Goal: Task Accomplishment & Management: Use online tool/utility

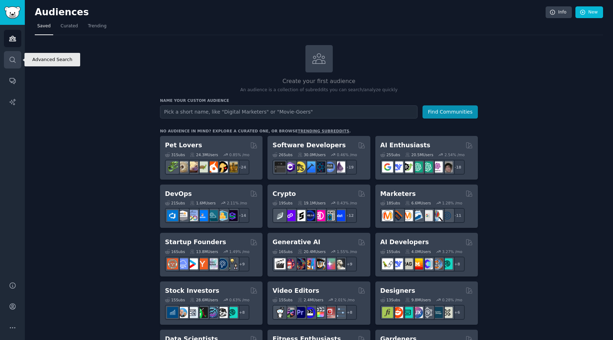
click at [10, 60] on icon "Sidebar" at bounding box center [12, 59] width 7 height 7
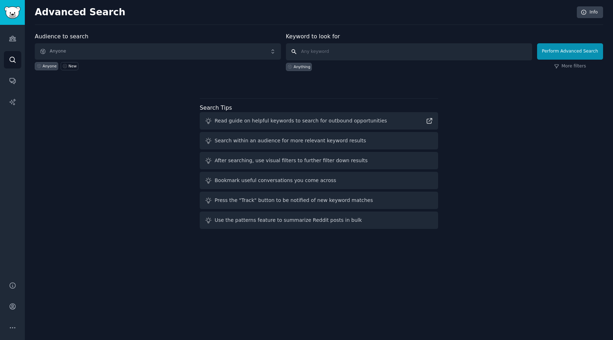
click at [244, 57] on input "text" at bounding box center [409, 51] width 246 height 17
type input "teeth"
click button "Perform Advanced Search" at bounding box center [570, 51] width 66 height 16
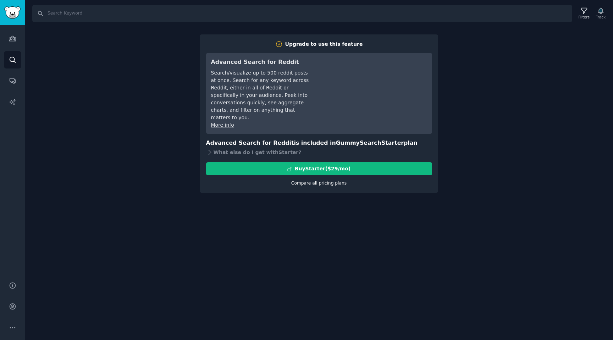
click at [244, 181] on link "Compare all pricing plans" at bounding box center [318, 183] width 55 height 5
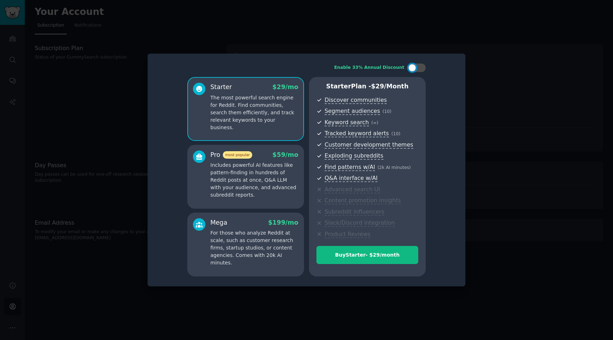
click at [136, 67] on div at bounding box center [306, 170] width 613 height 340
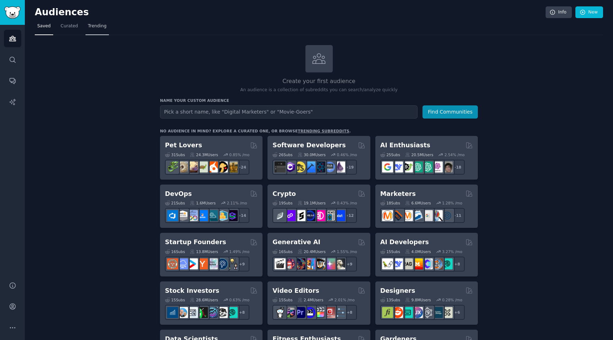
click at [97, 27] on span "Trending" at bounding box center [97, 26] width 18 height 6
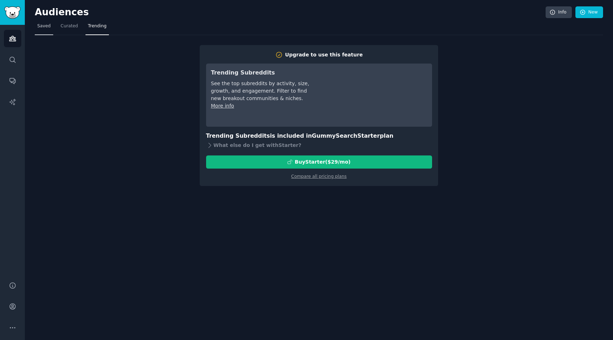
click at [46, 28] on span "Saved" at bounding box center [43, 26] width 13 height 6
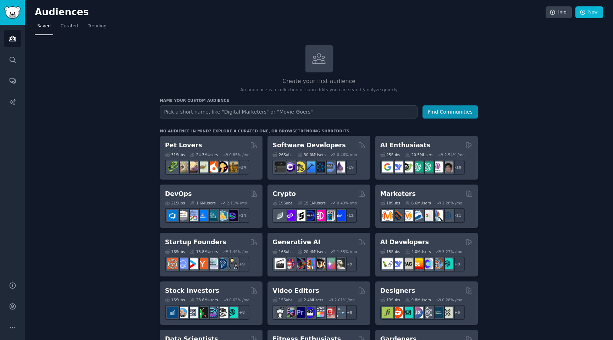
click at [257, 111] on input "text" at bounding box center [289, 111] width 258 height 13
type input "teeth"
click at [423, 105] on button "Find Communities" at bounding box center [450, 111] width 55 height 13
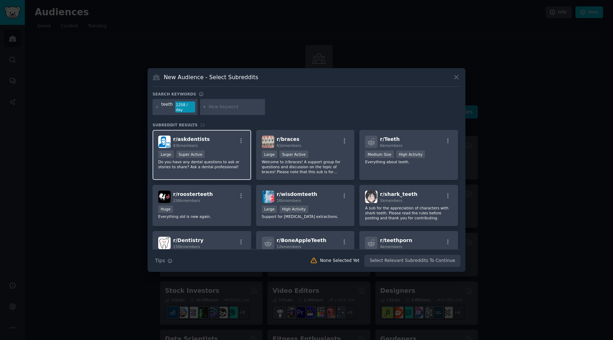
click at [215, 155] on div "Large Super Active" at bounding box center [201, 155] width 87 height 9
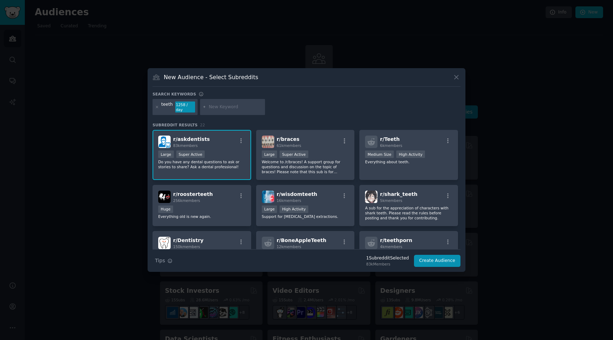
click at [215, 155] on div "Large Super Active" at bounding box center [201, 155] width 87 height 9
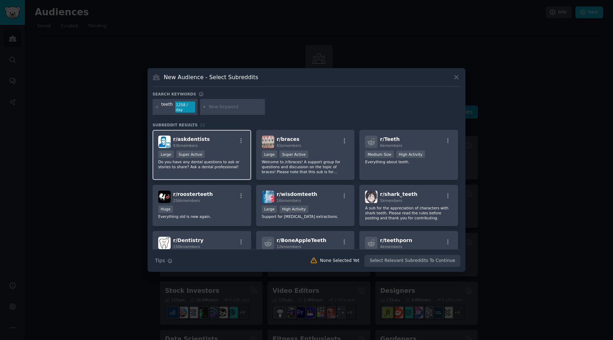
click at [215, 155] on div "Large Super Active" at bounding box center [201, 155] width 87 height 9
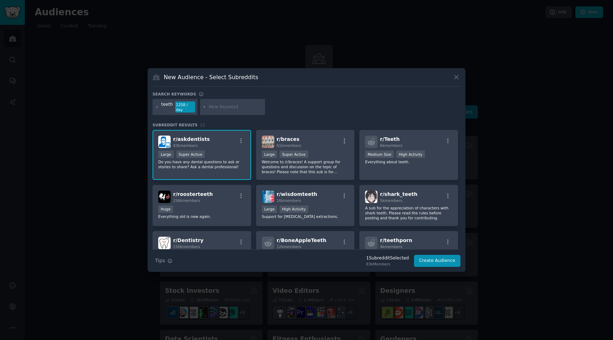
click at [215, 155] on div "Large Super Active" at bounding box center [201, 155] width 87 height 9
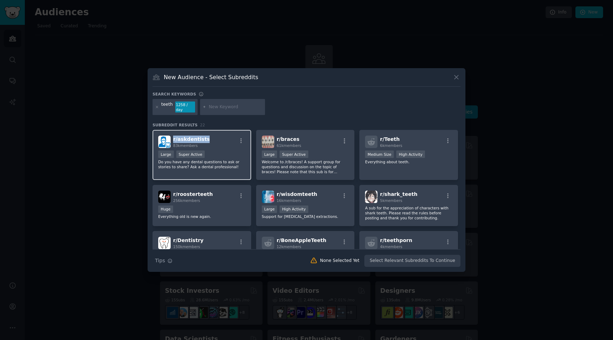
drag, startPoint x: 212, startPoint y: 137, endPoint x: 174, endPoint y: 136, distance: 38.3
click at [174, 136] on div "r/ askdentists 83k members" at bounding box center [201, 142] width 87 height 12
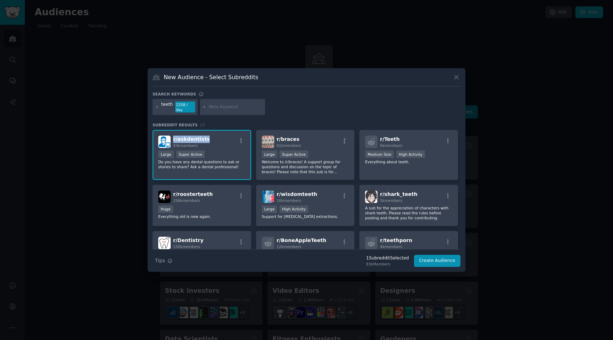
click at [213, 136] on div "r/ askdentists 83k members" at bounding box center [201, 142] width 87 height 12
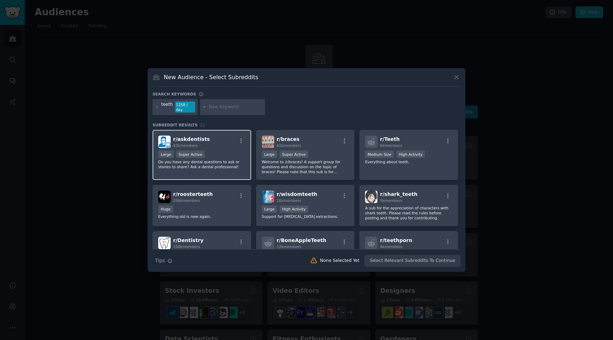
click at [214, 154] on div ">= 95th percentile for submissions / day Large Super Active" at bounding box center [201, 155] width 87 height 9
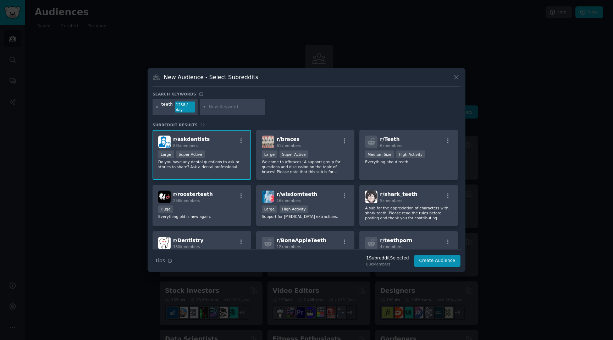
click at [443, 264] on div "Search Tips Tips 1 Subreddit Selected 83k Members Create Audience" at bounding box center [307, 258] width 308 height 18
click at [441, 259] on button "Create Audience" at bounding box center [437, 261] width 47 height 12
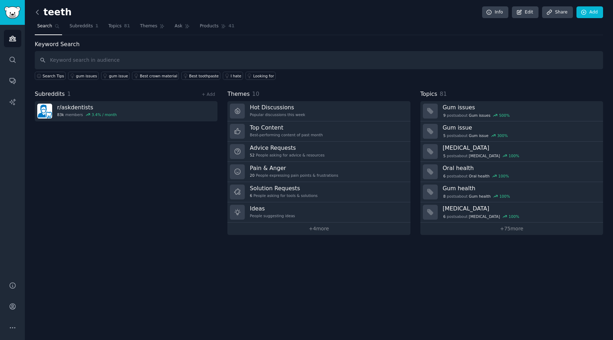
click at [37, 12] on icon at bounding box center [37, 12] width 7 height 7
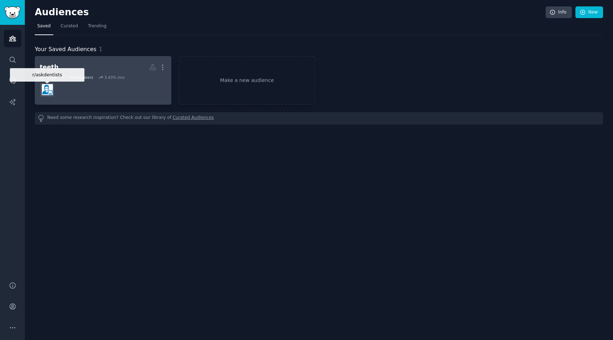
click at [51, 87] on img at bounding box center [47, 89] width 11 height 11
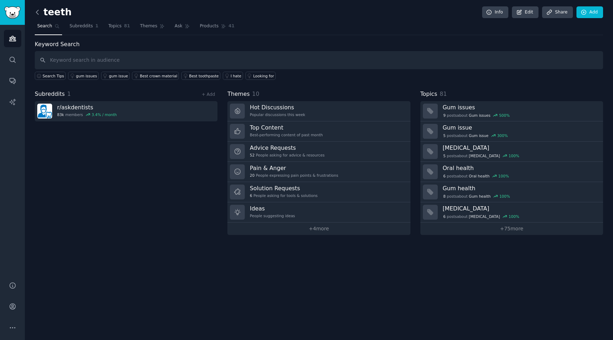
click at [38, 13] on icon at bounding box center [37, 12] width 7 height 7
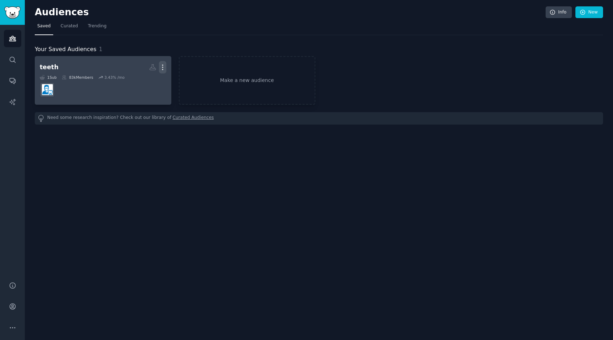
click at [159, 68] on icon "button" at bounding box center [162, 67] width 7 height 7
click at [139, 83] on p "Delete" at bounding box center [143, 81] width 16 height 7
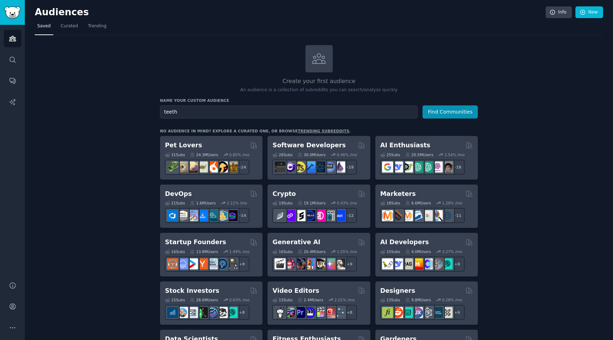
type input "teeth"
click at [423, 105] on button "Find Communities" at bounding box center [450, 111] width 55 height 13
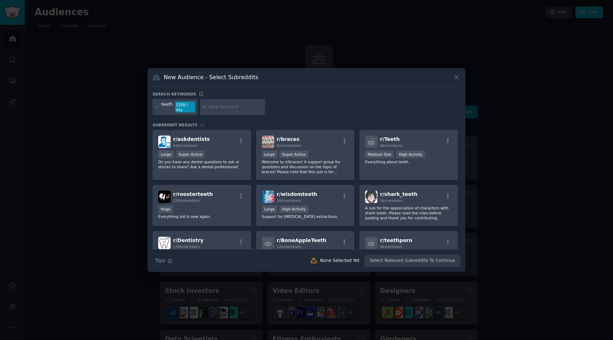
click at [430, 259] on div "Search Tips Tips None Selected Yet Select Relevant Subreddits To Continue" at bounding box center [307, 258] width 308 height 18
click at [203, 159] on p "Do you have any dental questions to ask or stories to share? Ask a dental profe…" at bounding box center [201, 164] width 87 height 10
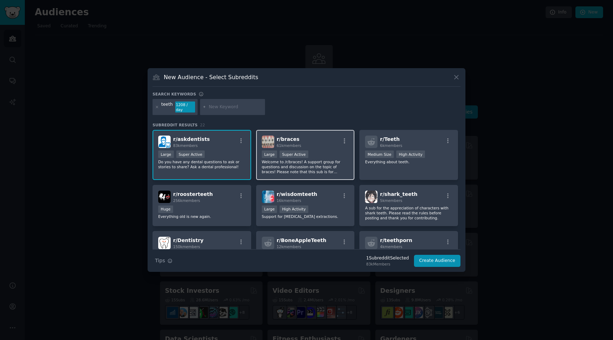
click at [327, 155] on div ">= 95th percentile for submissions / day Large Super Active" at bounding box center [305, 155] width 87 height 9
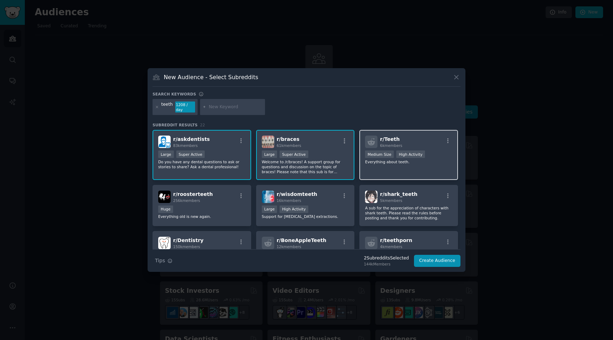
click at [383, 148] on div "r/ Teeth 6k members 1000 - 10,000 members Medium Size High Activity Everything …" at bounding box center [409, 155] width 99 height 50
click at [385, 159] on p "Everything about teeth." at bounding box center [408, 161] width 87 height 5
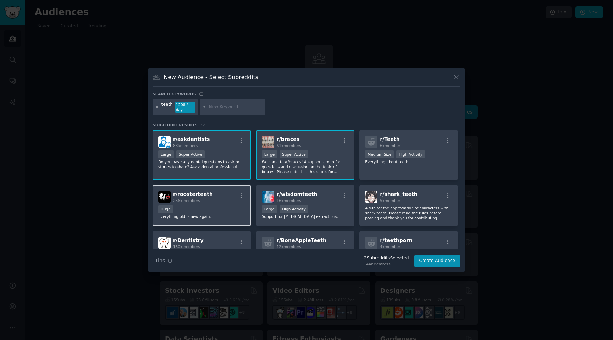
click at [181, 210] on div "Huge" at bounding box center [201, 210] width 87 height 9
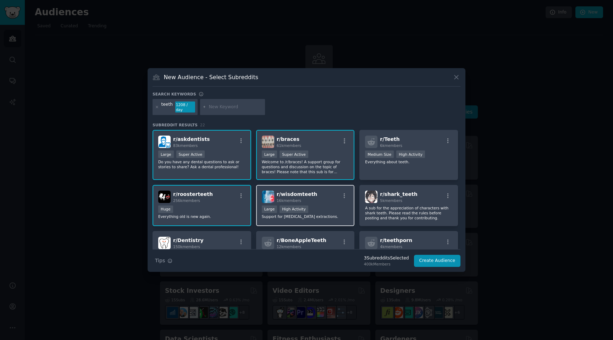
click at [338, 214] on p "Support for [MEDICAL_DATA] extractions." at bounding box center [305, 216] width 87 height 5
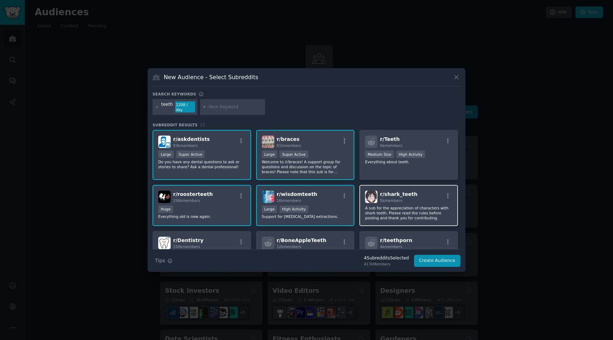
click at [443, 212] on p "A sub for the appreciation of characters with shark teeth. Please read the rule…" at bounding box center [408, 213] width 87 height 15
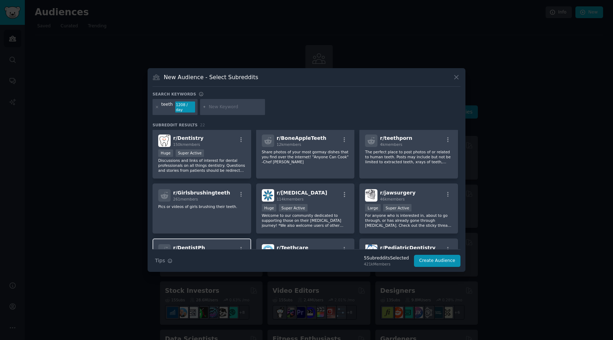
scroll to position [93, 0]
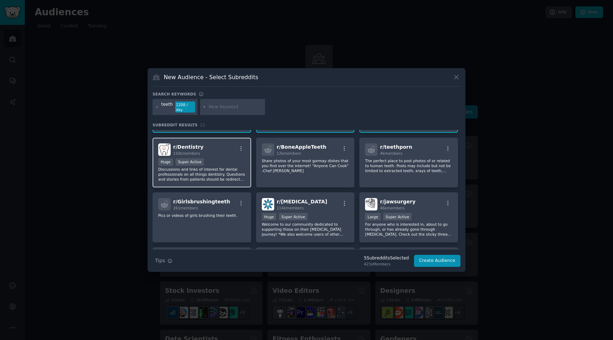
click at [210, 152] on div "r/ Dentistry 150k members" at bounding box center [201, 149] width 87 height 12
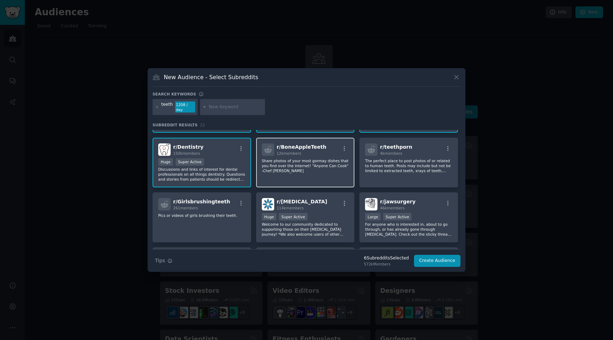
click at [328, 159] on p "Share photos of your most gormay dishes that you find over the internet! "Anyon…" at bounding box center [305, 165] width 87 height 15
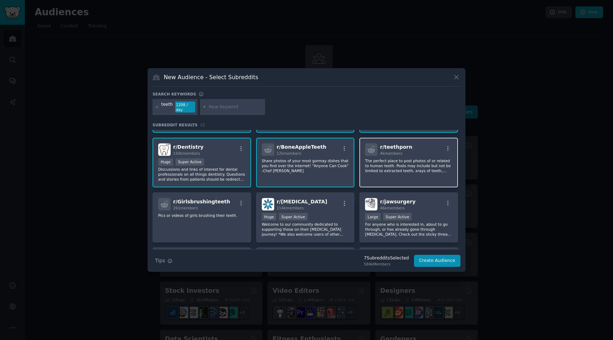
click at [433, 160] on p "The perfect place to post photos of or related to human teeth. Posts may includ…" at bounding box center [408, 165] width 87 height 15
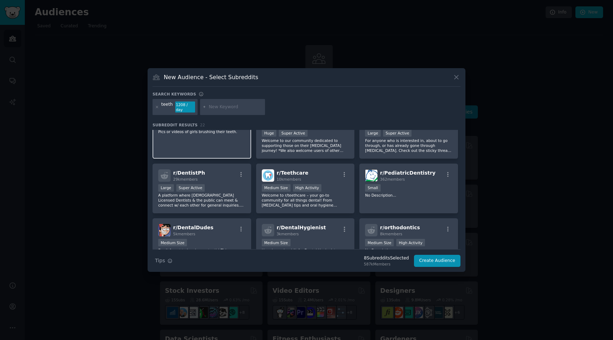
scroll to position [178, 0]
click at [198, 136] on div "r/ Girlsbrushingteeth 261 members Pics or videos of girls brushing their teeth." at bounding box center [202, 133] width 99 height 50
click at [337, 143] on p "Welcome to our community dedicated to supporting those on their [MEDICAL_DATA] …" at bounding box center [305, 144] width 87 height 15
click at [384, 149] on p "For anyone who is interested in, about to go through, or has already gone throu…" at bounding box center [408, 144] width 87 height 15
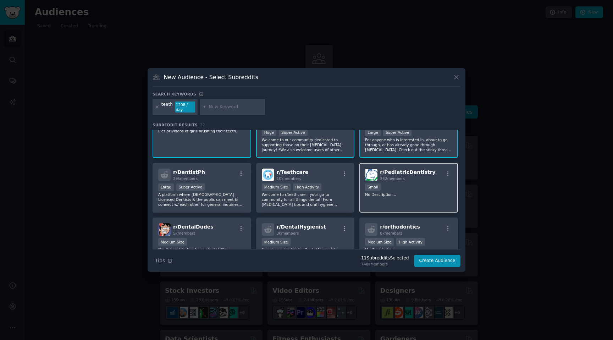
click at [392, 184] on div "Small" at bounding box center [408, 188] width 87 height 9
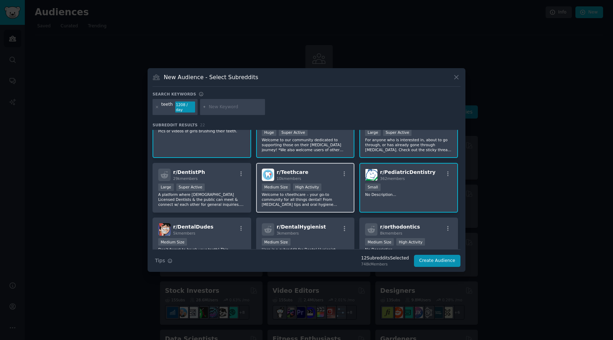
click at [309, 179] on div "r/ Teethcare 10k members Medium Size High Activity Welcome to r/teethcare – you…" at bounding box center [305, 188] width 99 height 50
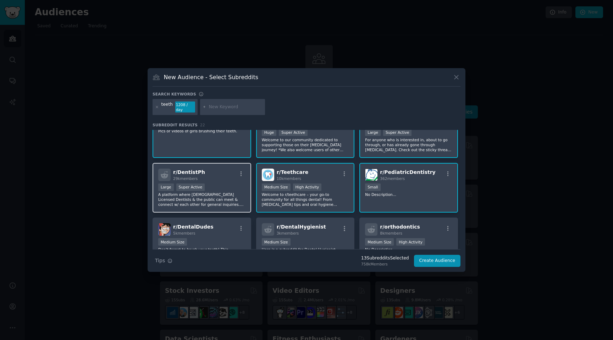
click at [201, 197] on p "A platform where [DEMOGRAPHIC_DATA] Licensed Dentists & the public can meet & c…" at bounding box center [201, 199] width 87 height 15
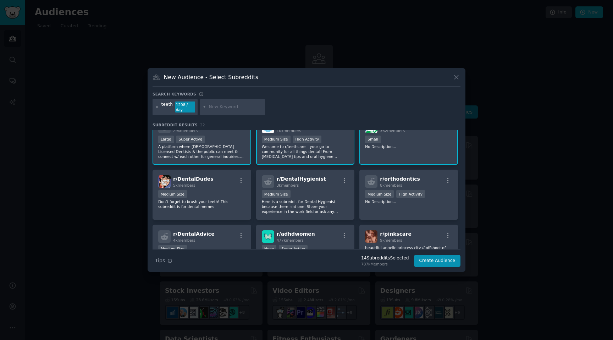
scroll to position [229, 0]
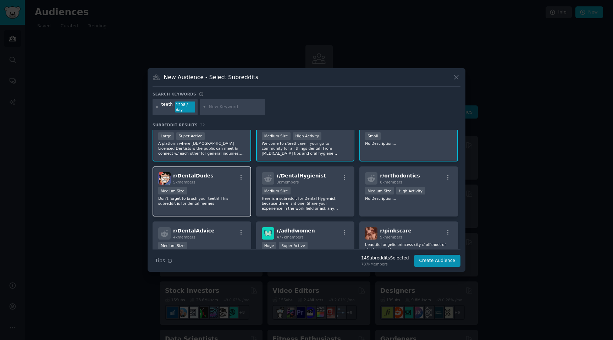
click at [221, 183] on div "r/ DentalDudes 5k members Medium Size Don’t forget to brush your teeth! This su…" at bounding box center [202, 192] width 99 height 50
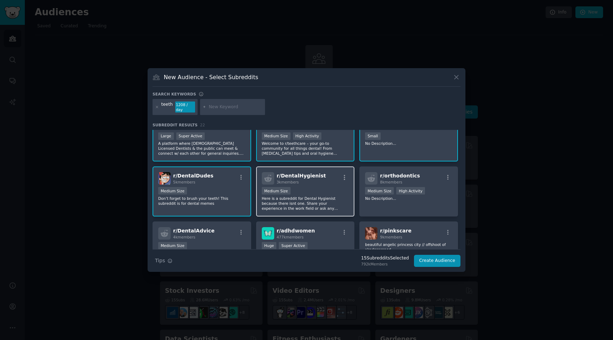
click at [311, 193] on div "1000 - 10,000 members Medium Size" at bounding box center [305, 191] width 87 height 9
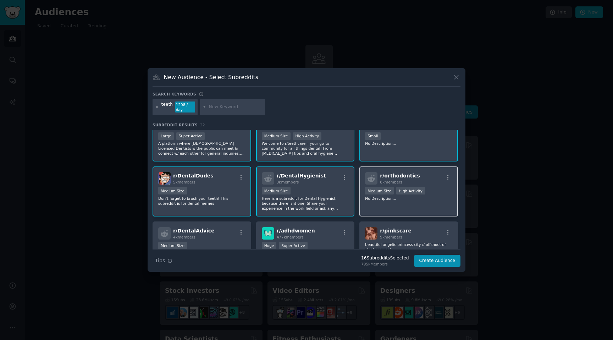
click at [433, 196] on p "No Description..." at bounding box center [408, 198] width 87 height 5
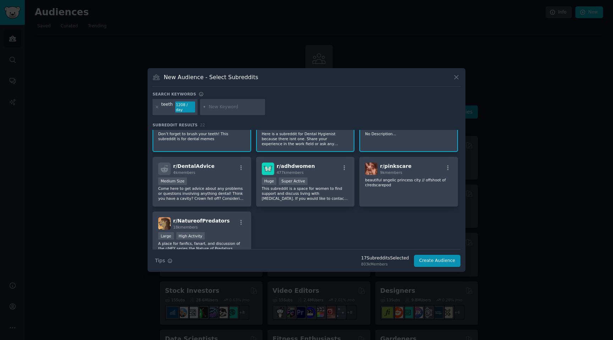
scroll to position [297, 0]
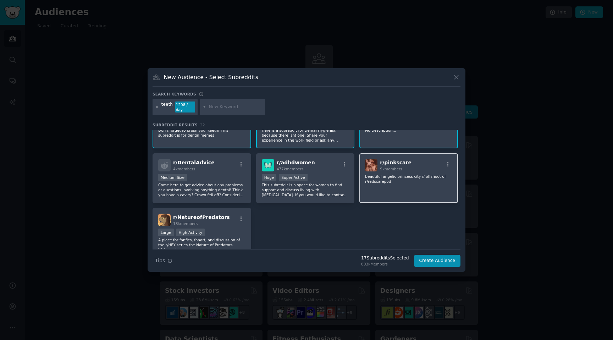
click at [419, 189] on div "r/ pinkscare 9k members beautiful angelic princess city // offshoot of r/redsca…" at bounding box center [409, 178] width 99 height 50
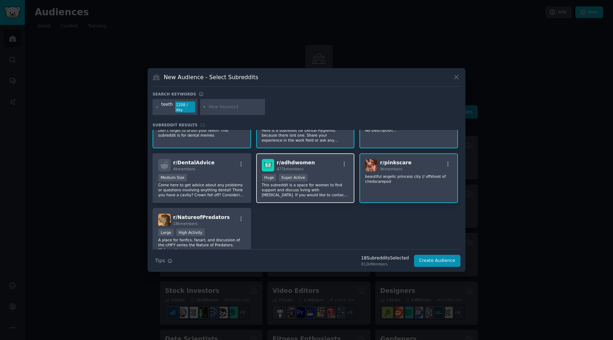
click at [313, 174] on div "Huge Super Active" at bounding box center [305, 178] width 87 height 9
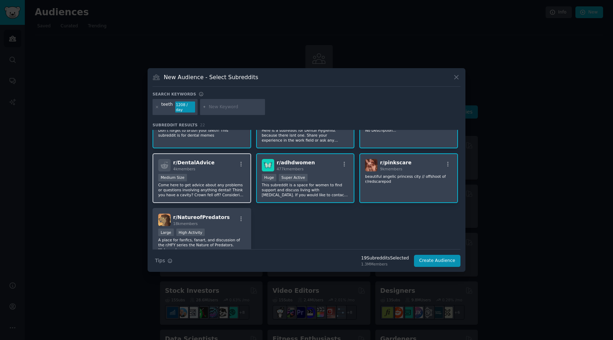
click at [214, 164] on div "r/ DentalAdvice 4k members" at bounding box center [201, 165] width 87 height 12
click at [217, 221] on div "18k members" at bounding box center [201, 223] width 57 height 5
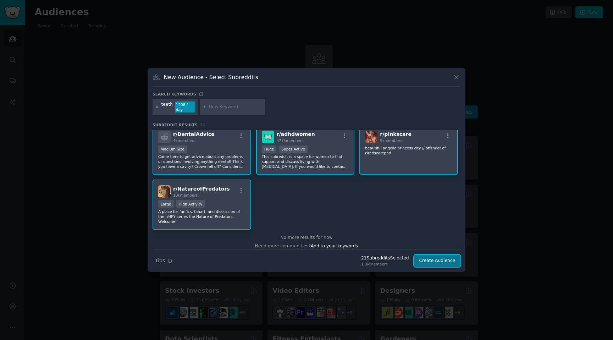
click at [457, 264] on button "Create Audience" at bounding box center [437, 261] width 47 height 12
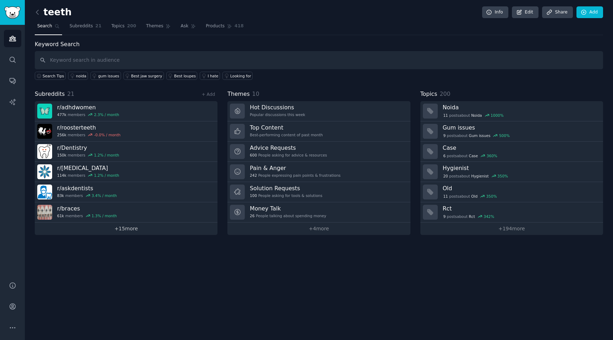
click at [127, 233] on link "+ 15 more" at bounding box center [126, 229] width 183 height 12
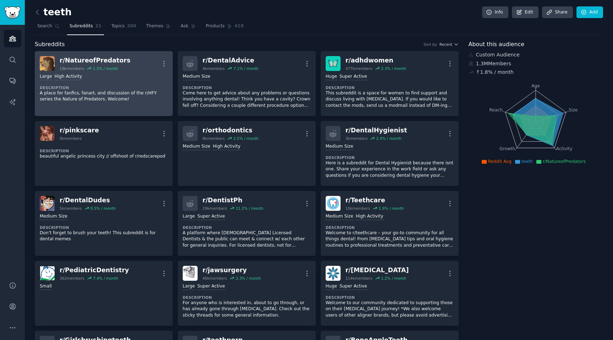
click at [91, 61] on div "r/ NatureofPredators" at bounding box center [95, 60] width 71 height 9
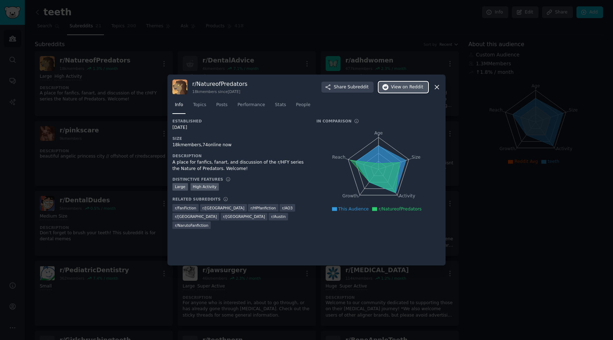
click at [399, 88] on span "View on Reddit" at bounding box center [407, 87] width 32 height 6
click at [435, 86] on icon at bounding box center [436, 86] width 7 height 7
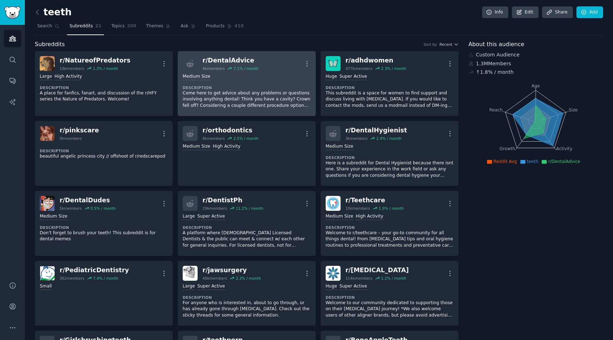
click at [235, 97] on p "Come here to get advice about any problems or questions involving anything dent…" at bounding box center [247, 99] width 128 height 19
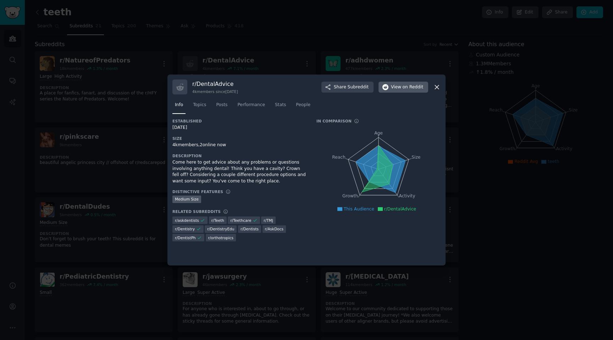
click at [411, 89] on span "on Reddit" at bounding box center [413, 87] width 21 height 6
click at [435, 88] on icon at bounding box center [436, 86] width 7 height 7
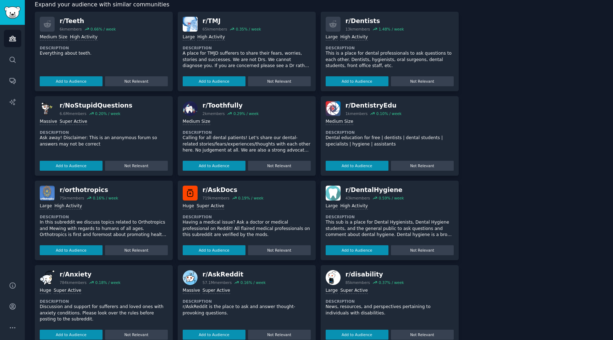
scroll to position [559, 0]
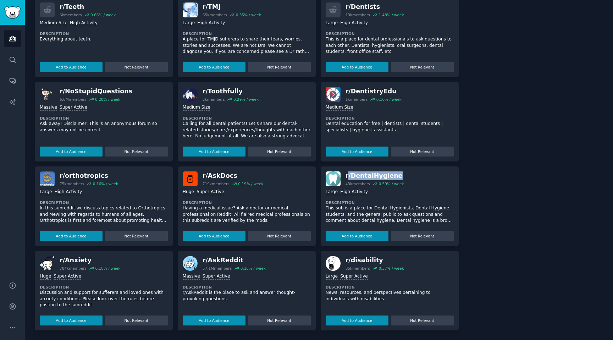
drag, startPoint x: 346, startPoint y: 175, endPoint x: 398, endPoint y: 174, distance: 51.5
click at [398, 174] on div "r/ DentalHygiene" at bounding box center [375, 175] width 59 height 9
copy div "/ DentalHygiene"
click at [92, 177] on div "r/ orthotropics" at bounding box center [89, 175] width 59 height 9
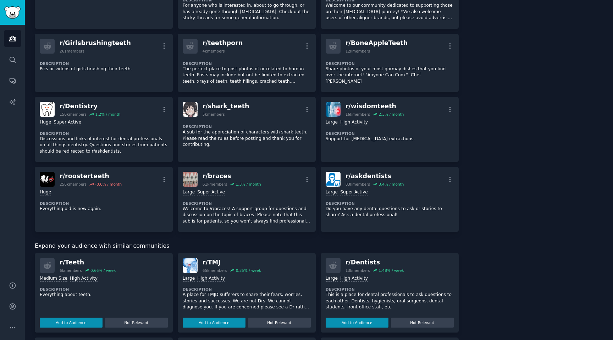
scroll to position [301, 0]
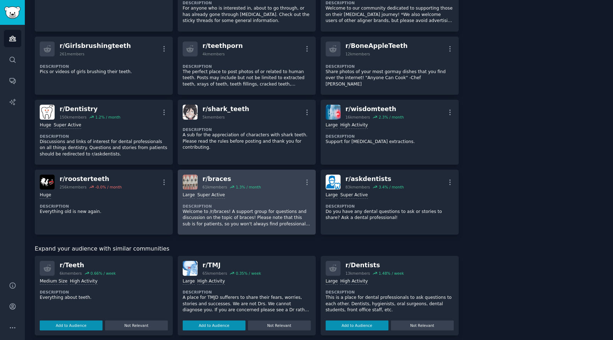
click at [250, 175] on div "r/ braces" at bounding box center [232, 179] width 59 height 9
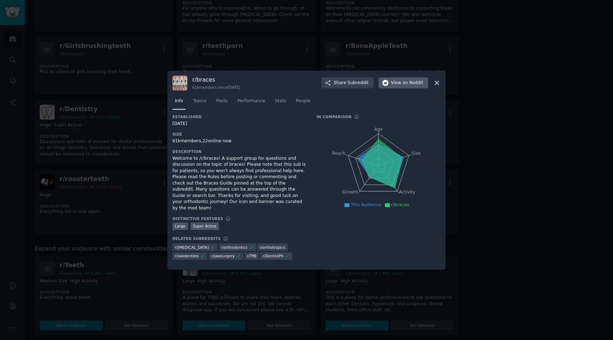
click at [392, 86] on span "View on Reddit" at bounding box center [407, 83] width 32 height 6
click at [435, 87] on icon at bounding box center [436, 82] width 7 height 7
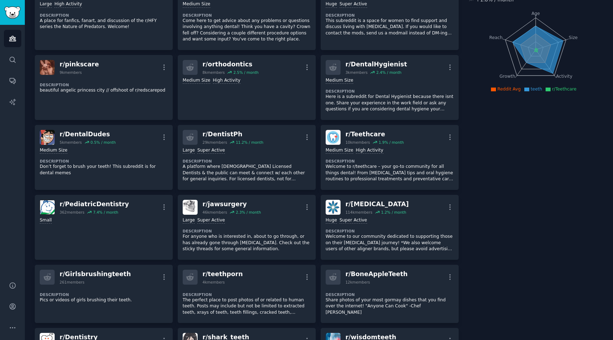
scroll to position [72, 0]
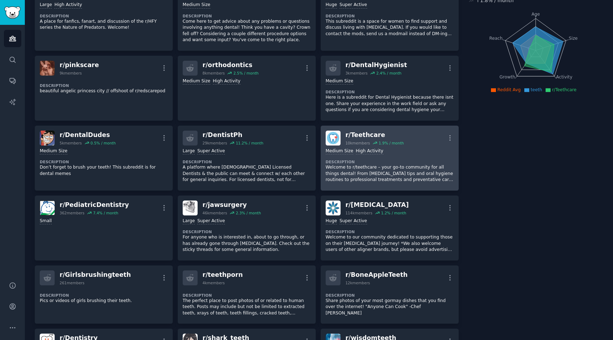
click at [366, 137] on div "r/ Teethcare" at bounding box center [375, 135] width 59 height 9
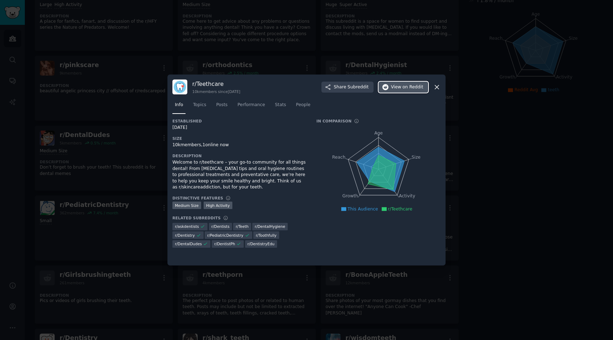
click at [404, 89] on span "on Reddit" at bounding box center [413, 87] width 21 height 6
click at [435, 89] on icon at bounding box center [436, 86] width 7 height 7
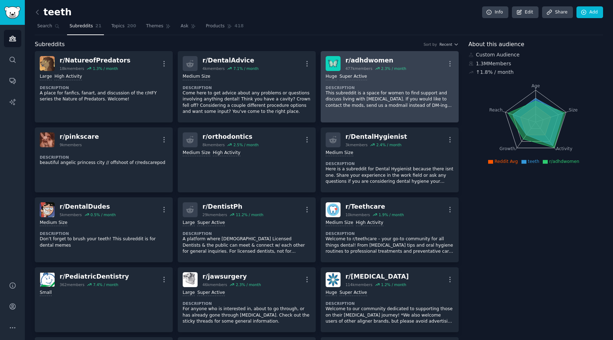
click at [393, 72] on div "100,000 - 1,000,000 members Huge Super Active Description This subreddit is a s…" at bounding box center [390, 91] width 128 height 40
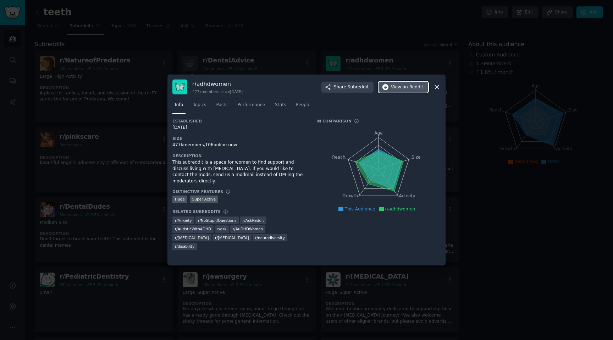
click at [415, 88] on span "on Reddit" at bounding box center [413, 87] width 21 height 6
